Goal: Task Accomplishment & Management: Complete application form

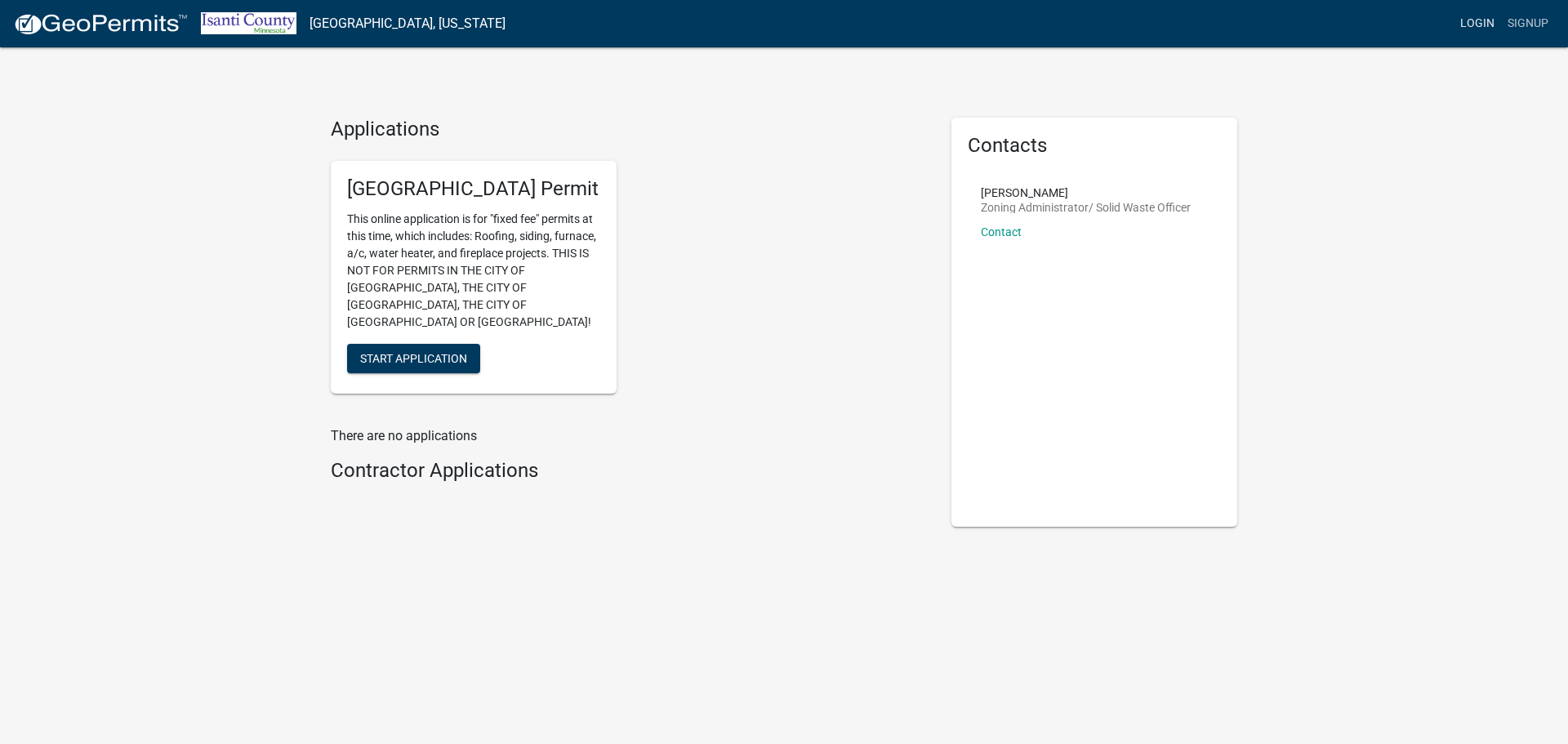
click at [1490, 31] on link "Login" at bounding box center [1478, 24] width 47 height 31
click at [1478, 14] on link "Login" at bounding box center [1478, 24] width 47 height 31
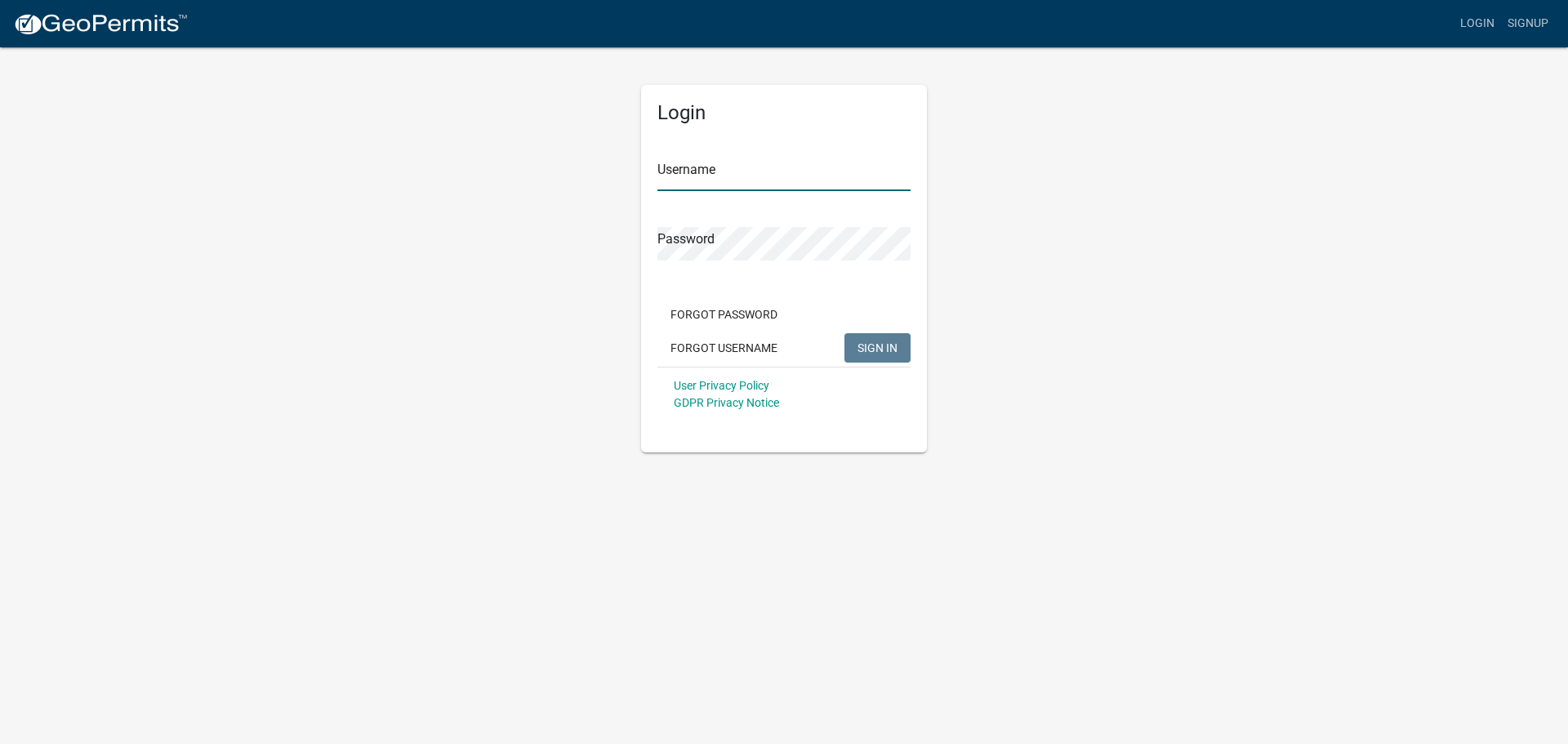
click at [681, 177] on input "Username" at bounding box center [783, 174] width 253 height 33
type input "BC002877"
click at [845, 334] on button "SIGN IN" at bounding box center [877, 348] width 66 height 30
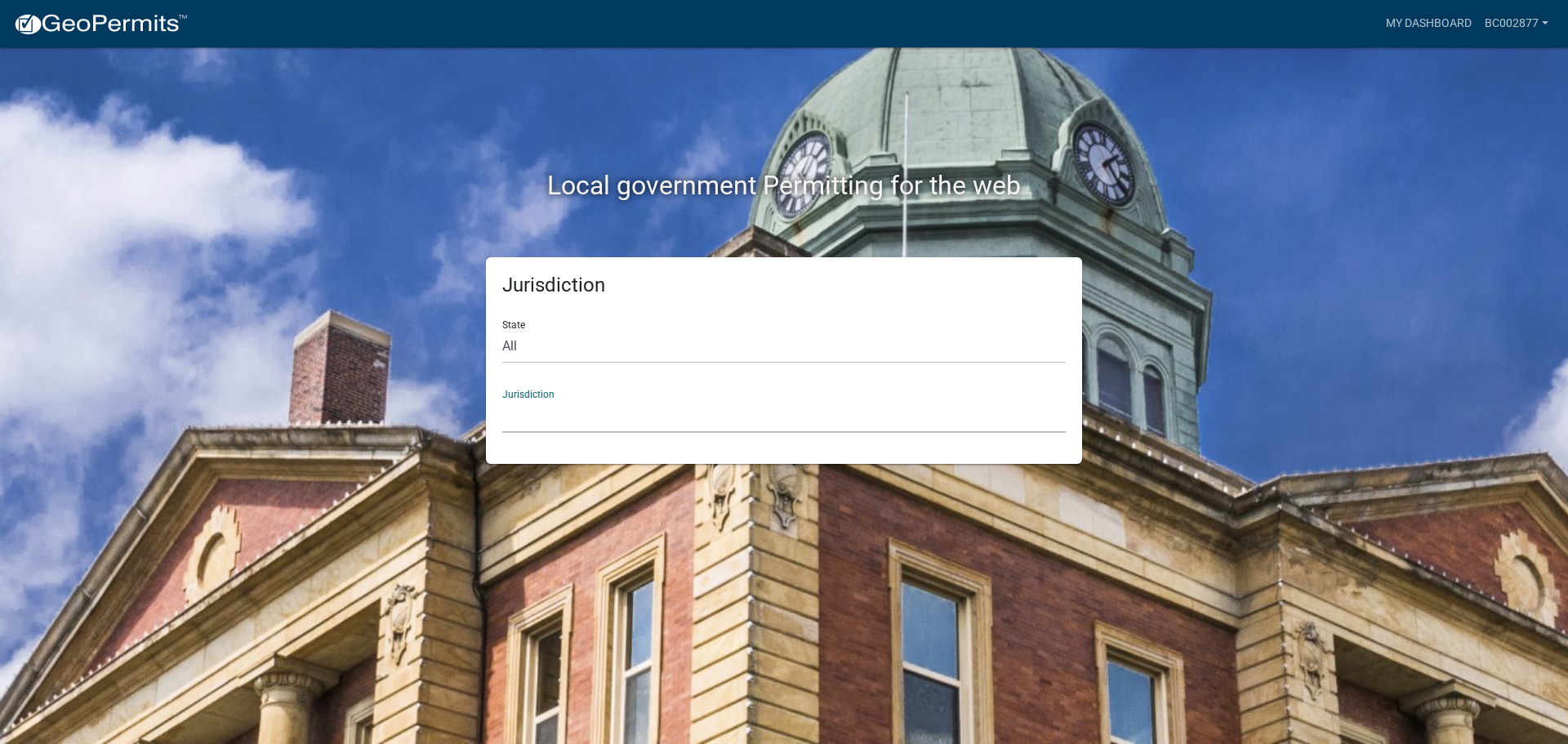
click at [557, 411] on select "[GEOGRAPHIC_DATA], [US_STATE] [GEOGRAPHIC_DATA], [US_STATE][PERSON_NAME][GEOGRA…" at bounding box center [784, 416] width 564 height 33
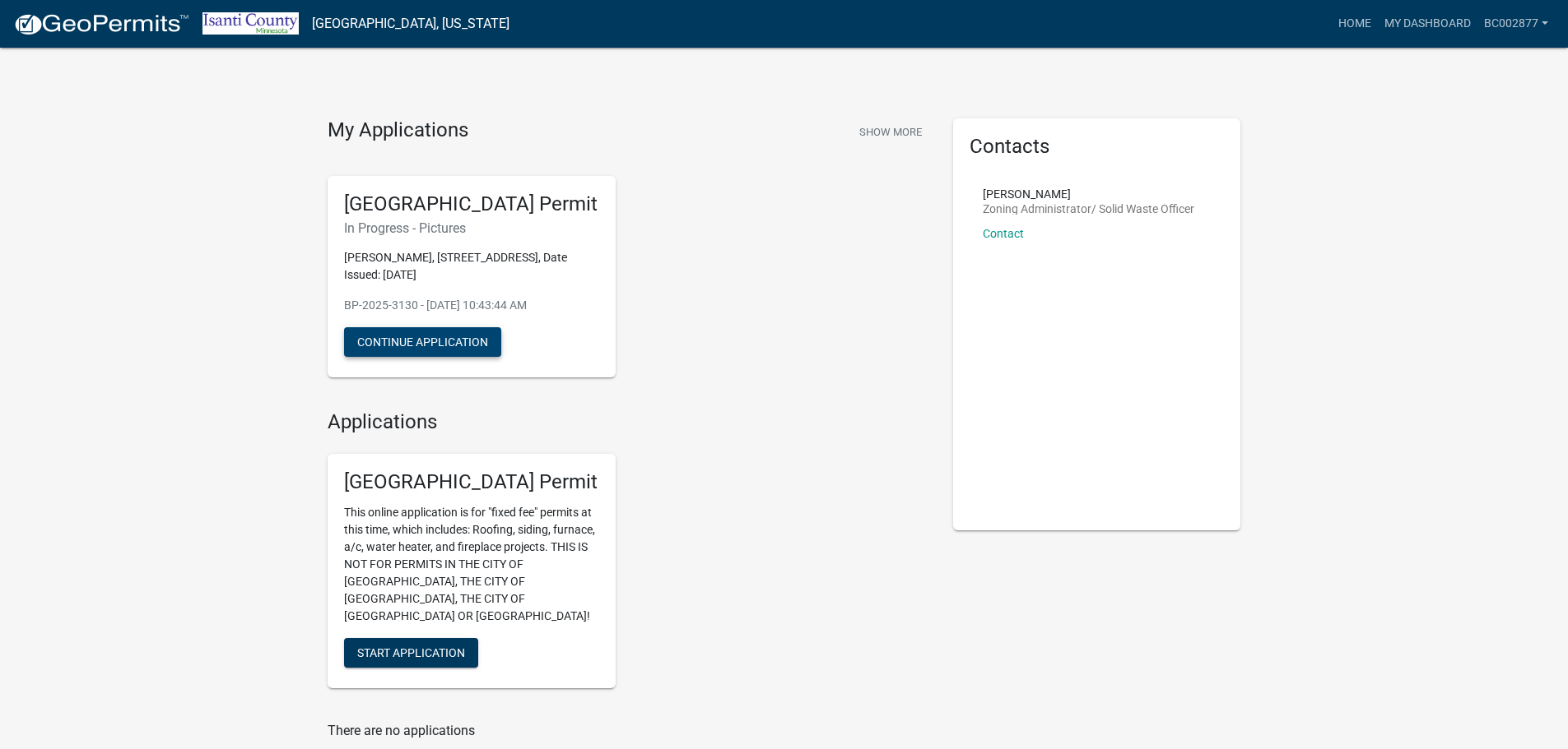
click at [470, 347] on button "Continue Application" at bounding box center [422, 342] width 158 height 30
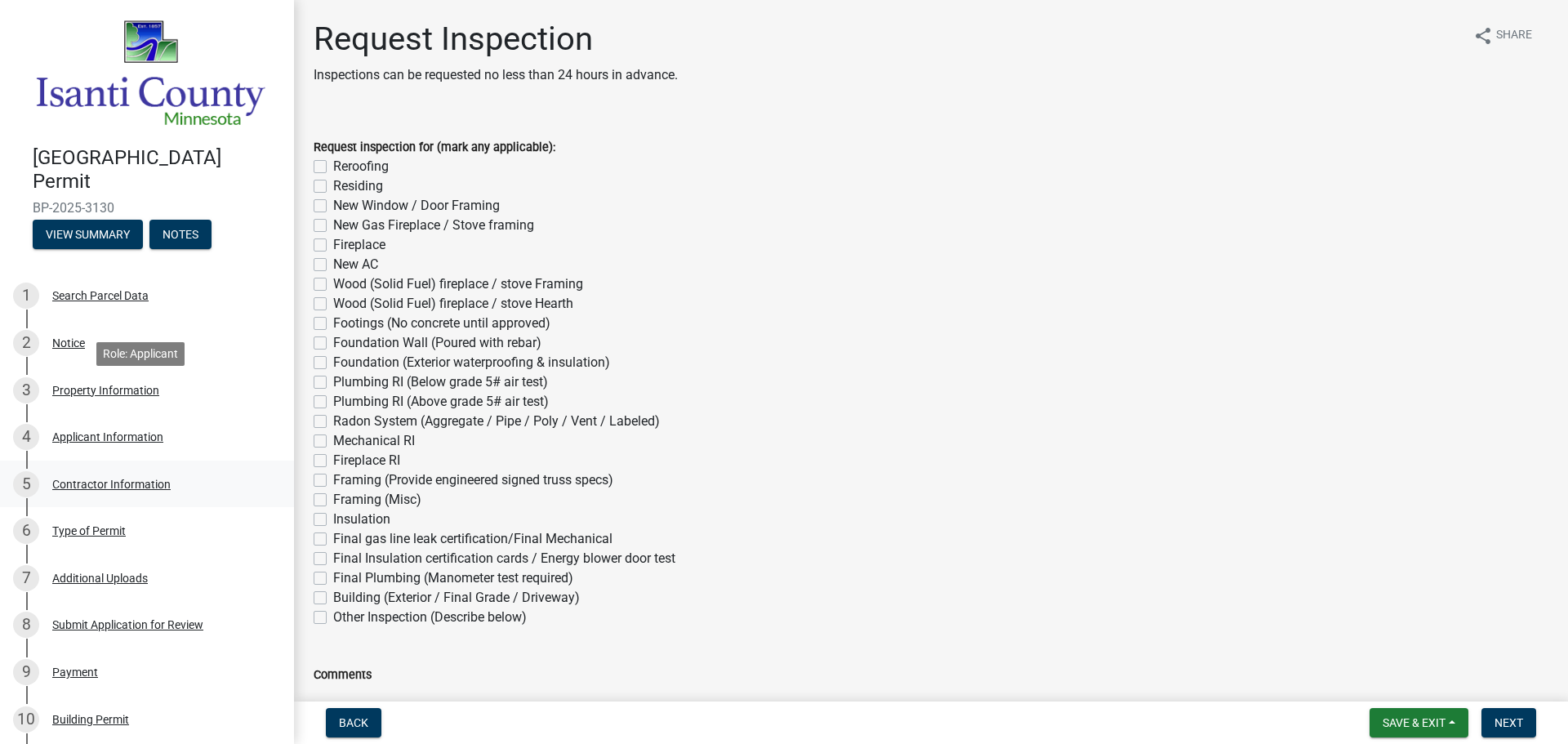
scroll to position [245, 0]
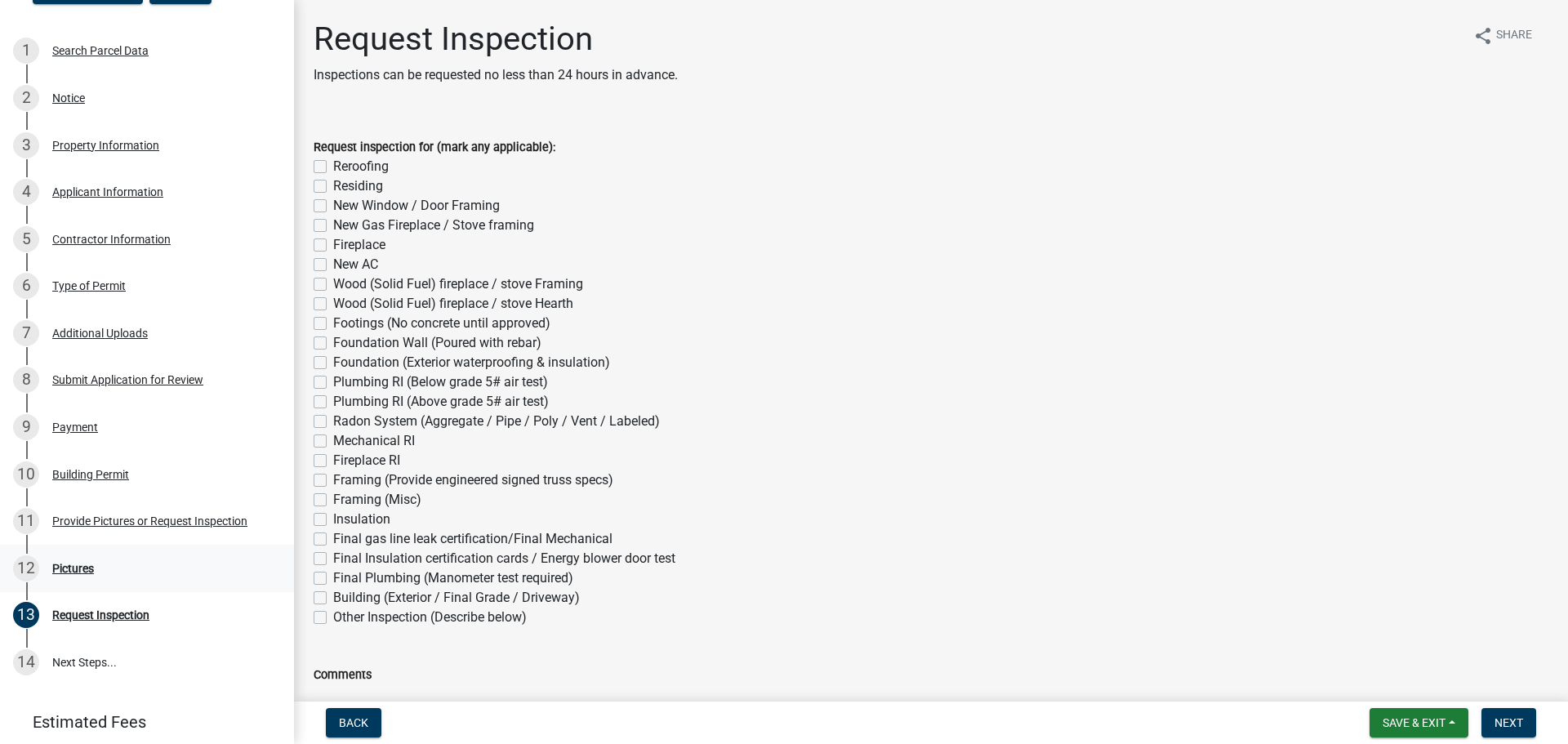
click at [84, 563] on div "Pictures" at bounding box center [73, 569] width 41 height 12
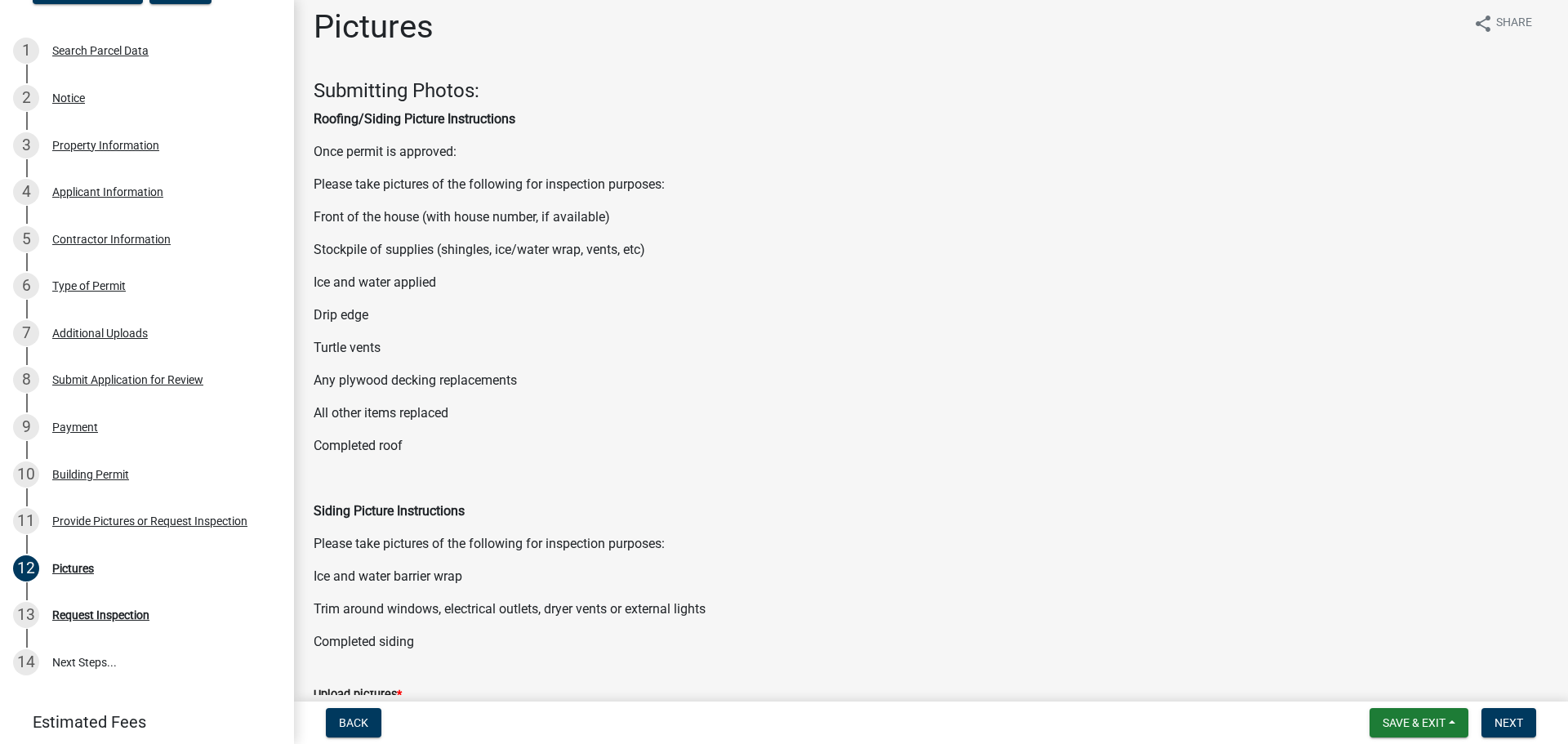
scroll to position [0, 0]
